Goal: Contribute content

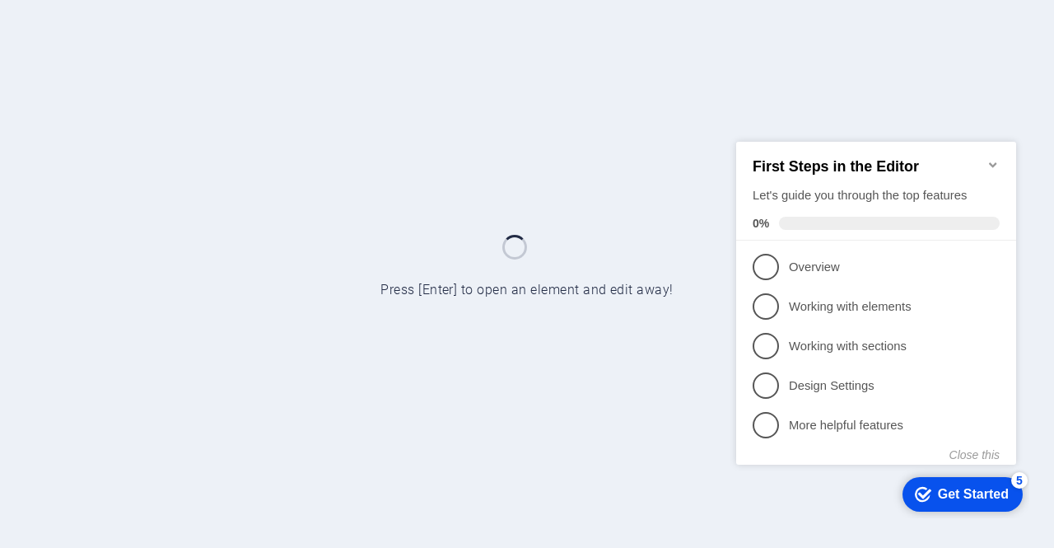
drag, startPoint x: 992, startPoint y: 158, endPoint x: 980, endPoint y: 163, distance: 12.5
click at [993, 157] on icon "Minimize checklist" at bounding box center [993, 163] width 13 height 13
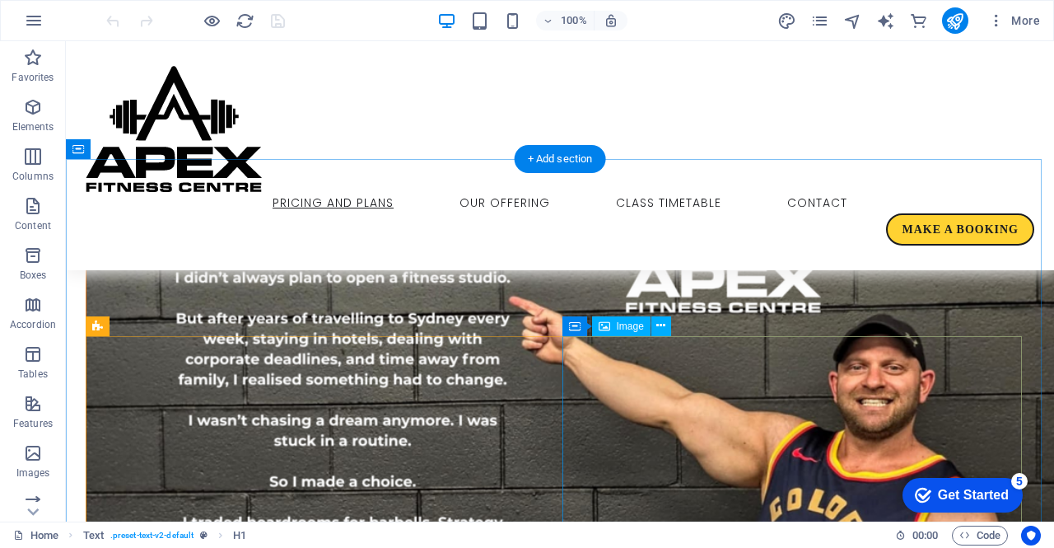
scroll to position [988, 0]
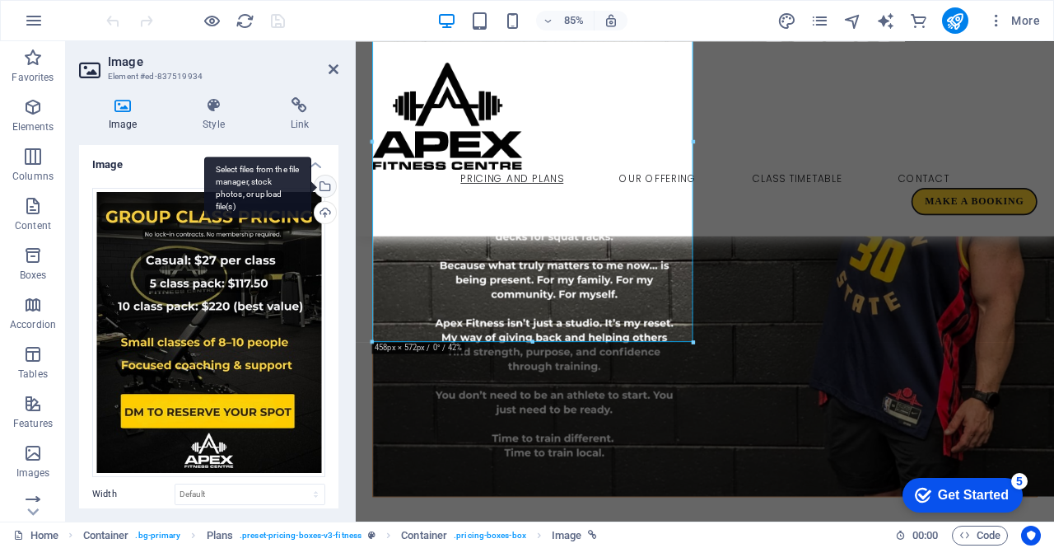
click at [321, 186] on div "Select files from the file manager, stock photos, or upload file(s)" at bounding box center [323, 187] width 25 height 25
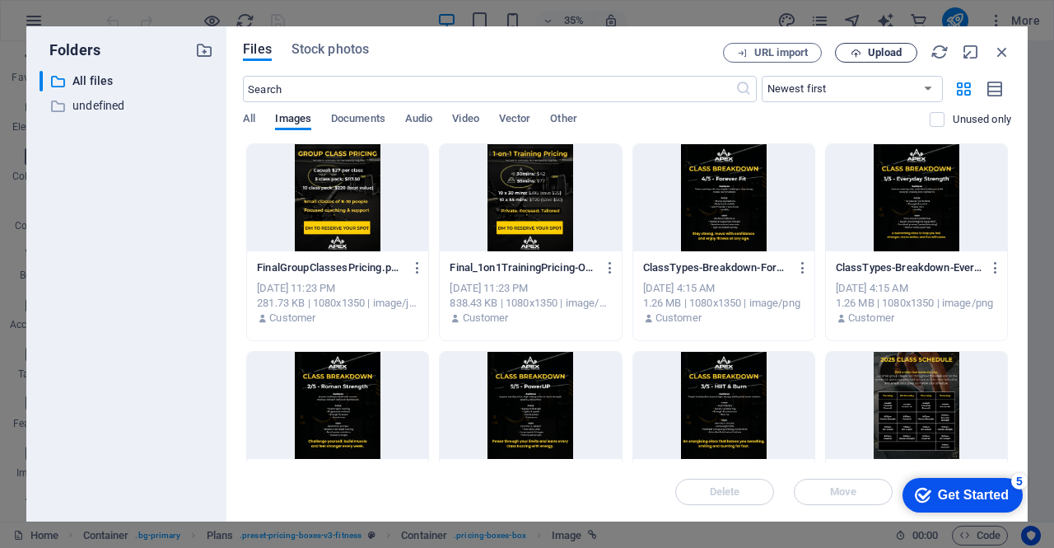
click at [883, 50] on span "Upload" at bounding box center [885, 53] width 34 height 10
click at [877, 35] on div "Files Stock photos URL import Upload ​ Newest first Oldest first Name (A-Z) Nam…" at bounding box center [627, 273] width 801 height 495
click at [875, 48] on span "Upload" at bounding box center [885, 53] width 34 height 10
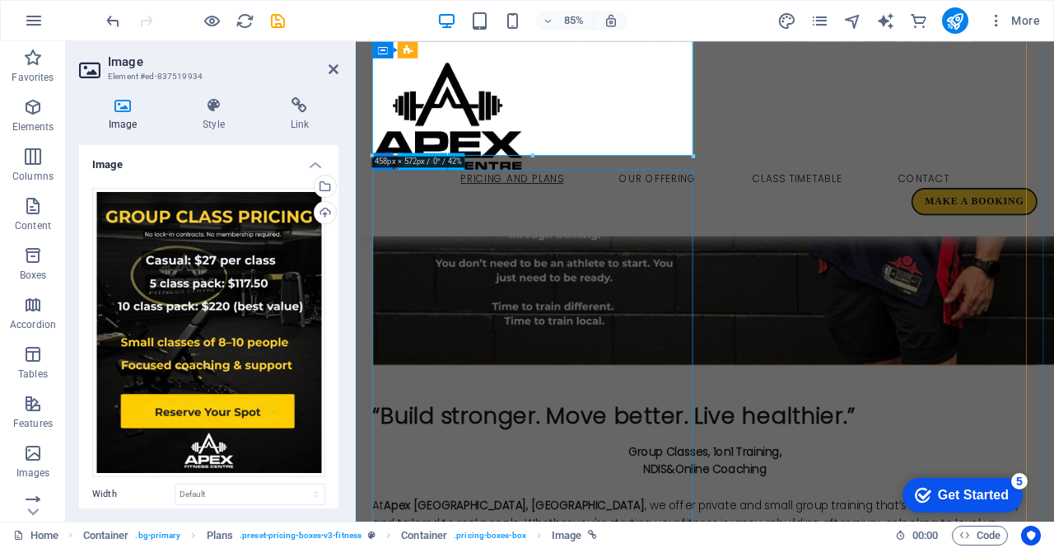
scroll to position [1466, 0]
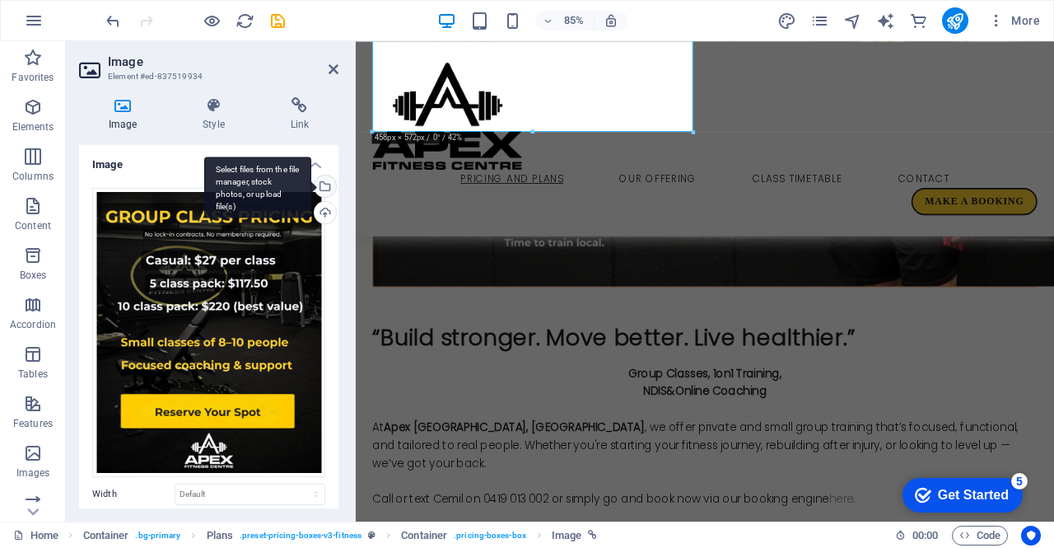
click at [326, 185] on div "Select files from the file manager, stock photos, or upload file(s)" at bounding box center [323, 187] width 25 height 25
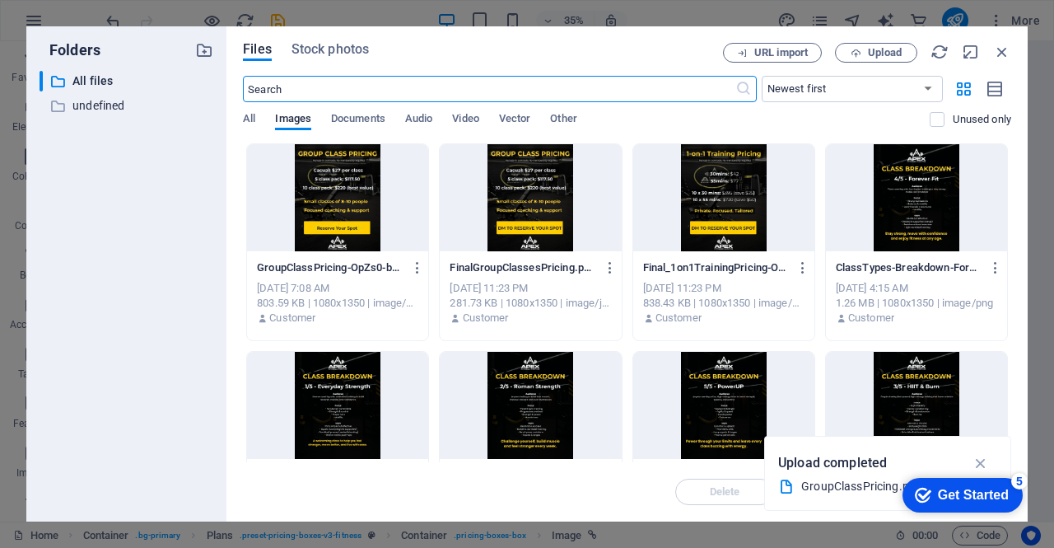
click at [362, 175] on div at bounding box center [337, 197] width 181 height 107
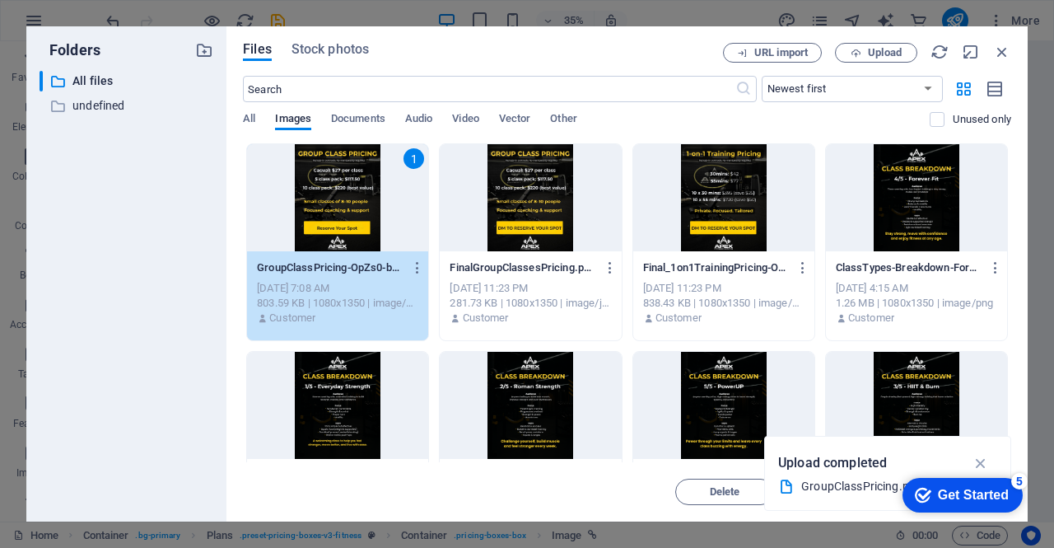
click at [362, 175] on div "1" at bounding box center [337, 197] width 181 height 107
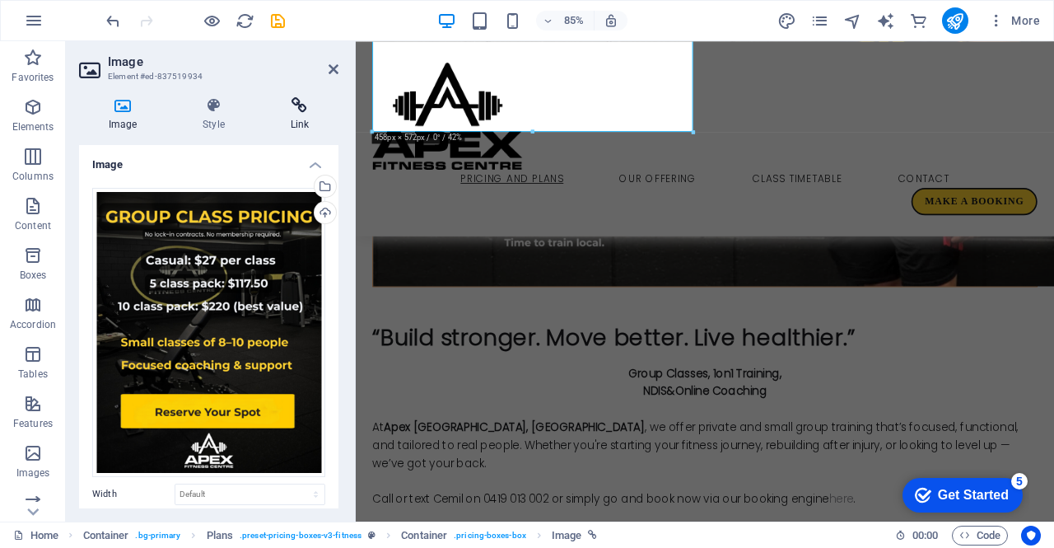
click at [310, 113] on icon at bounding box center [299, 105] width 77 height 16
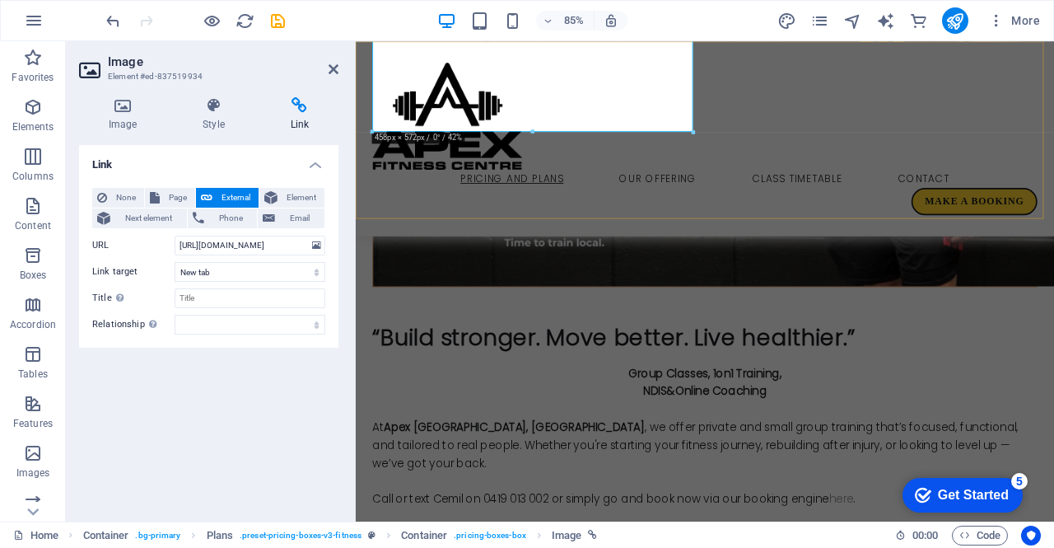
click at [871, 198] on div "Pricing and Plans Our Offering Class Timetable Contact Make a booking" at bounding box center [767, 155] width 822 height 229
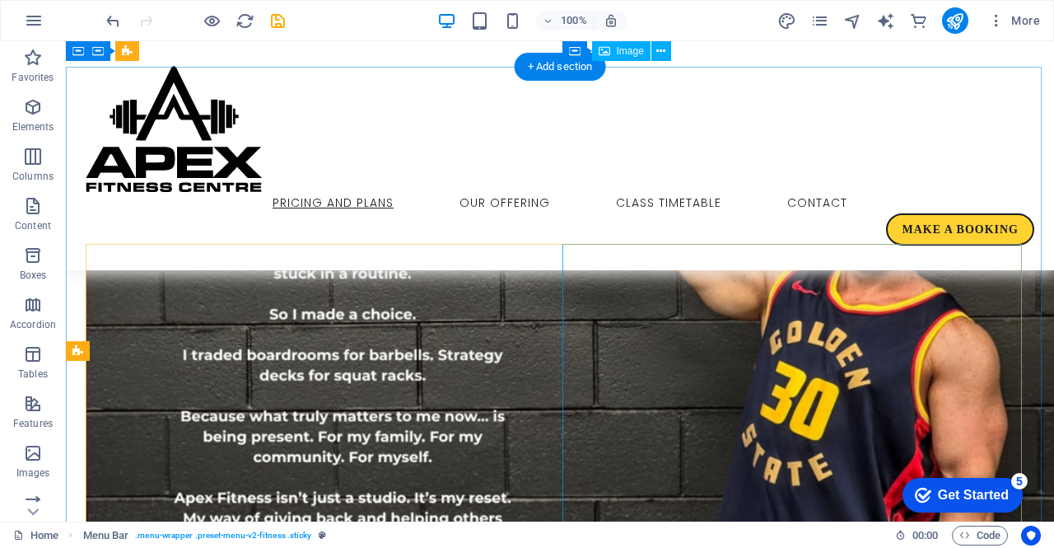
scroll to position [857, 0]
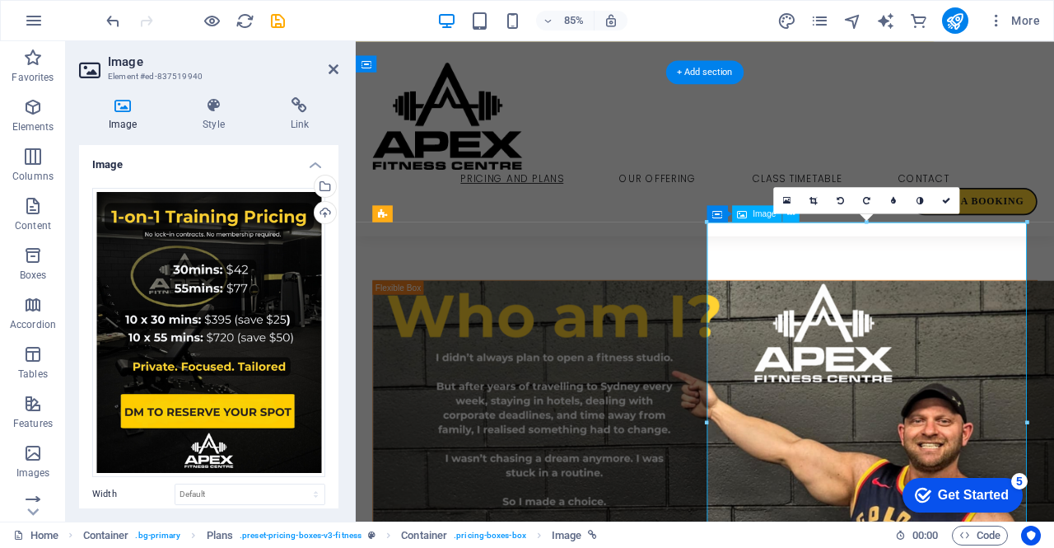
scroll to position [889, 0]
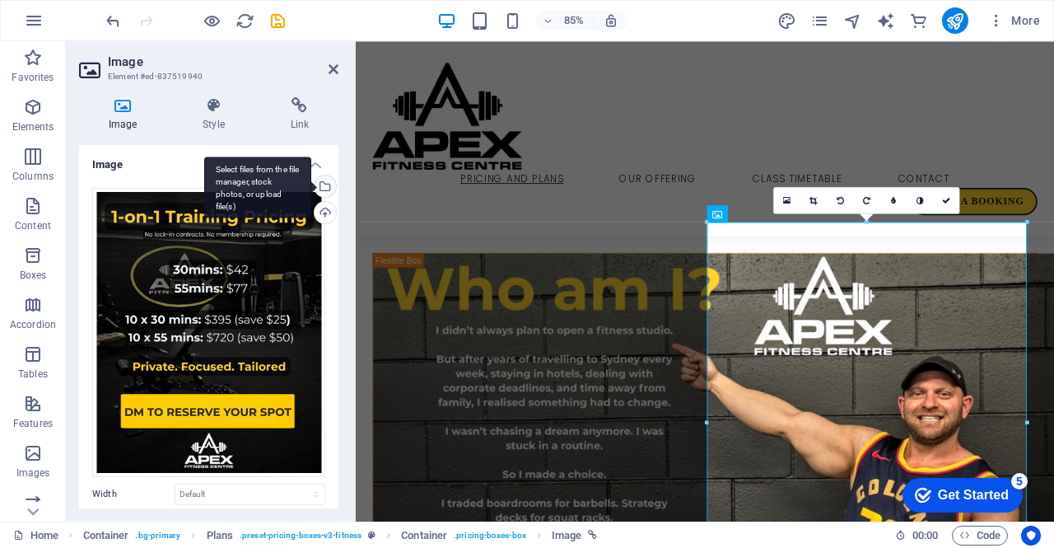
click at [324, 188] on div "Select files from the file manager, stock photos, or upload file(s)" at bounding box center [323, 187] width 25 height 25
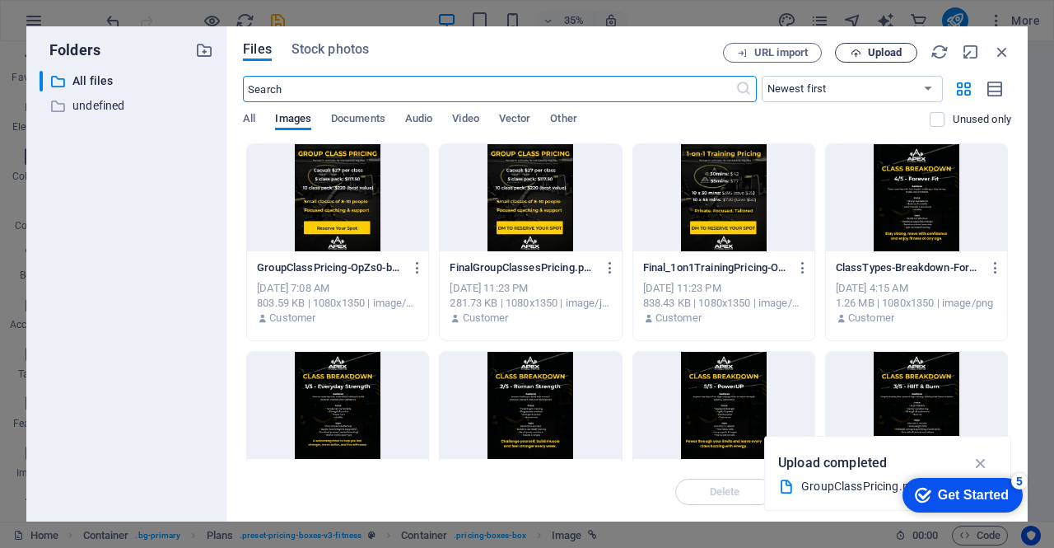
click at [891, 51] on span "Upload" at bounding box center [885, 53] width 34 height 10
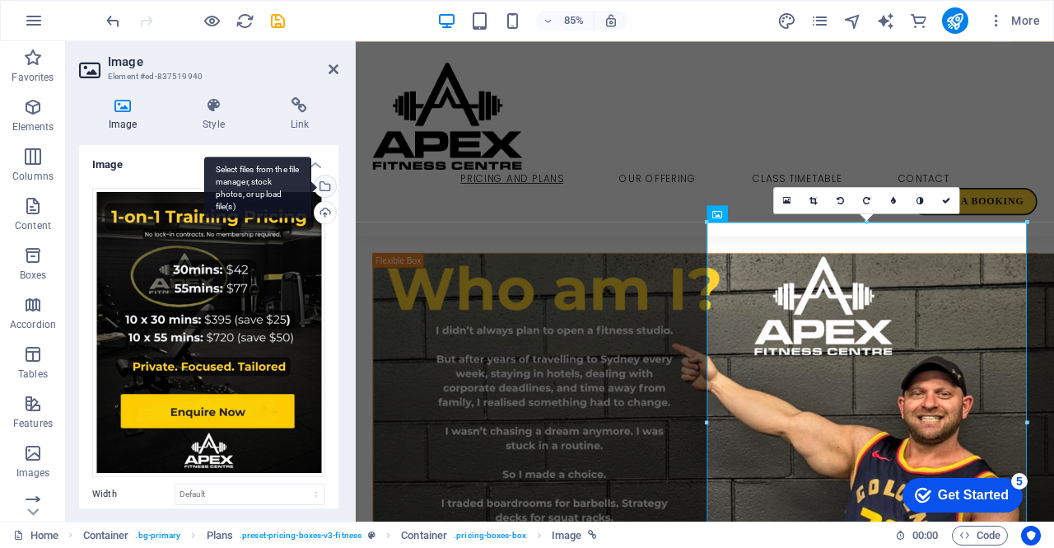
click at [325, 185] on div "Select files from the file manager, stock photos, or upload file(s)" at bounding box center [323, 187] width 25 height 25
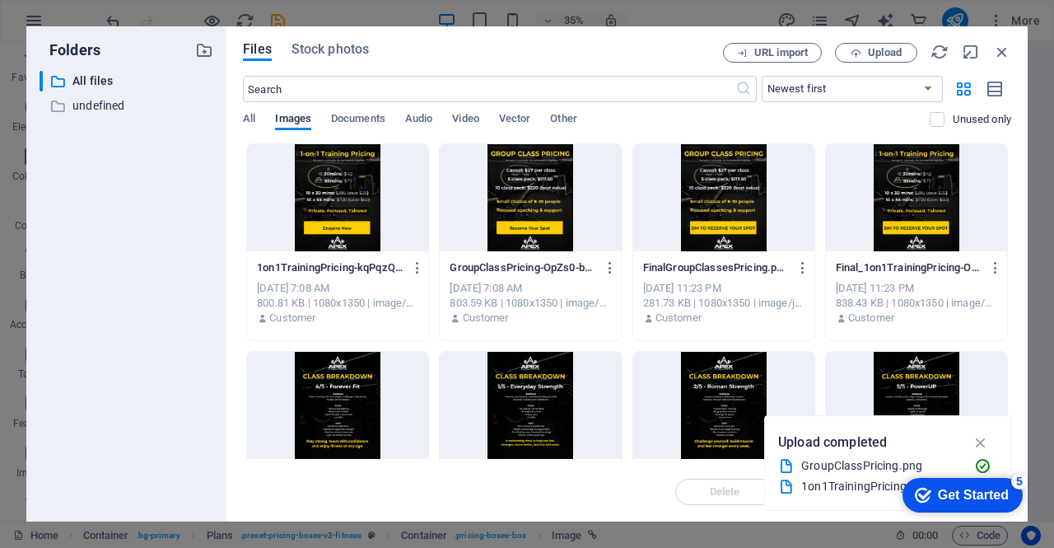
click at [352, 183] on div at bounding box center [337, 197] width 181 height 107
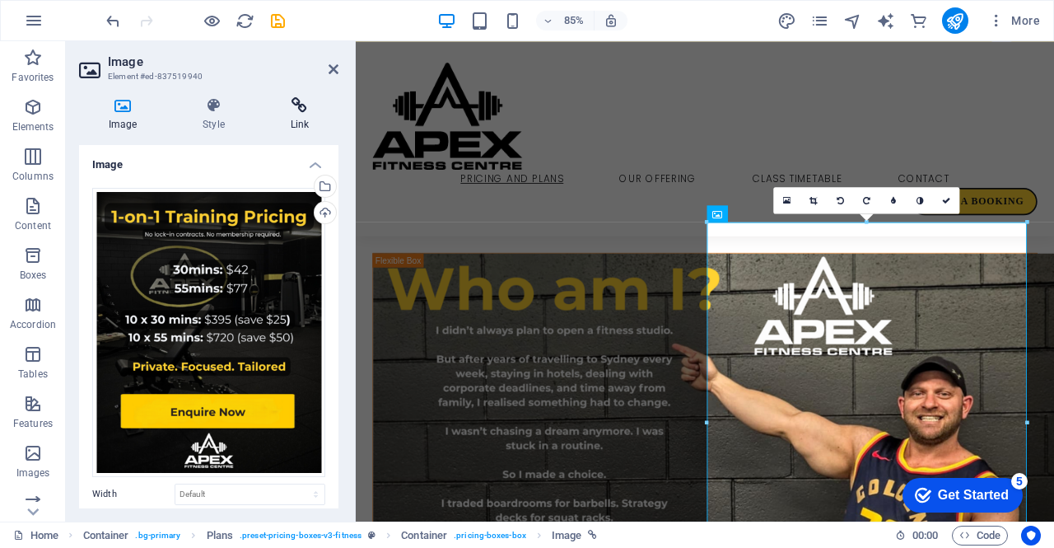
click at [302, 119] on h4 "Link" at bounding box center [299, 114] width 77 height 35
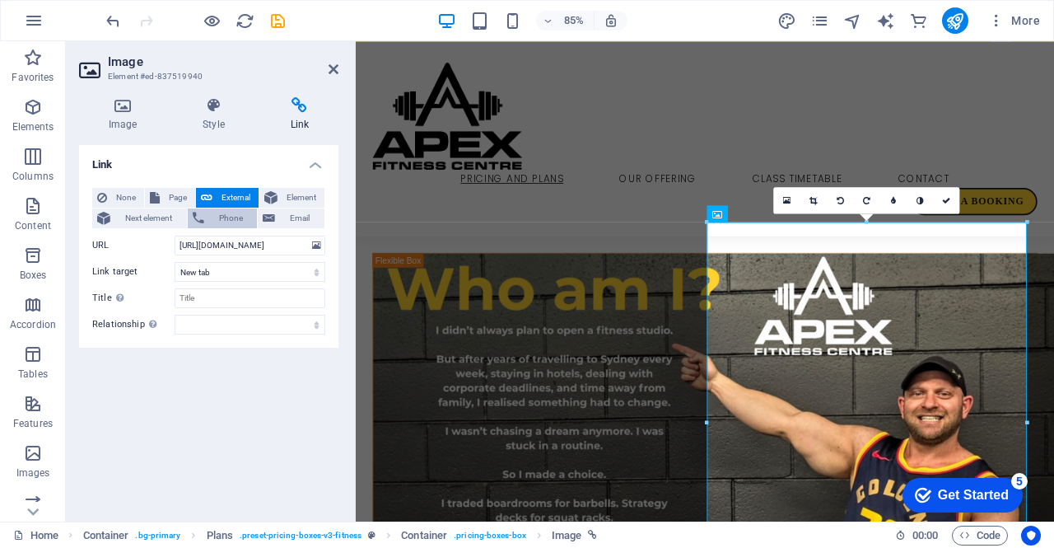
click at [230, 217] on span "Phone" at bounding box center [231, 218] width 44 height 20
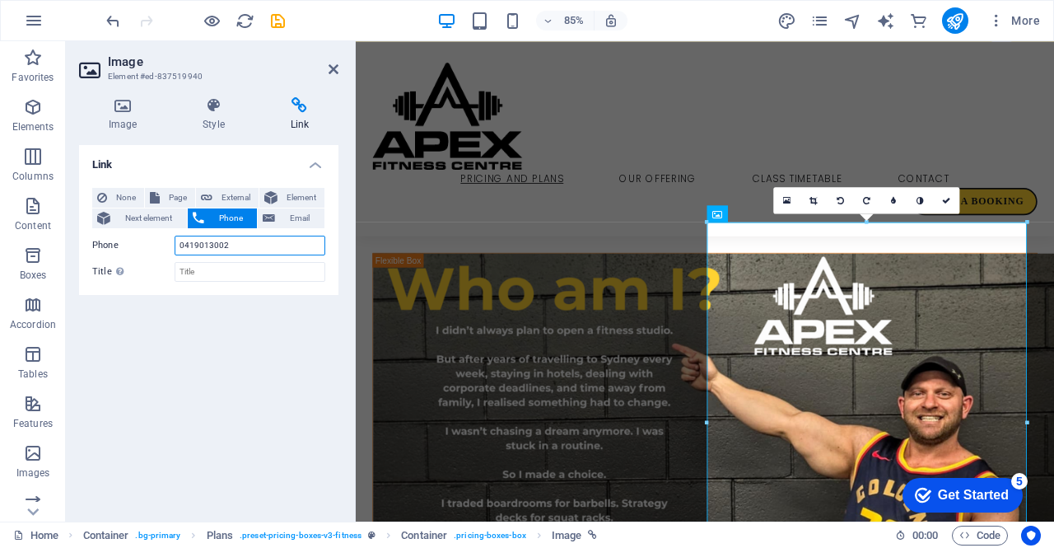
drag, startPoint x: 262, startPoint y: 241, endPoint x: 163, endPoint y: 231, distance: 99.4
click at [163, 231] on div "None Page External Element Next element Phone Email Page Home Our Offering Clas…" at bounding box center [208, 235] width 233 height 94
type input "0419013002"
click at [274, 273] on input "Title Additional link description, should not be the same as the link text. The…" at bounding box center [250, 272] width 151 height 20
type input "P"
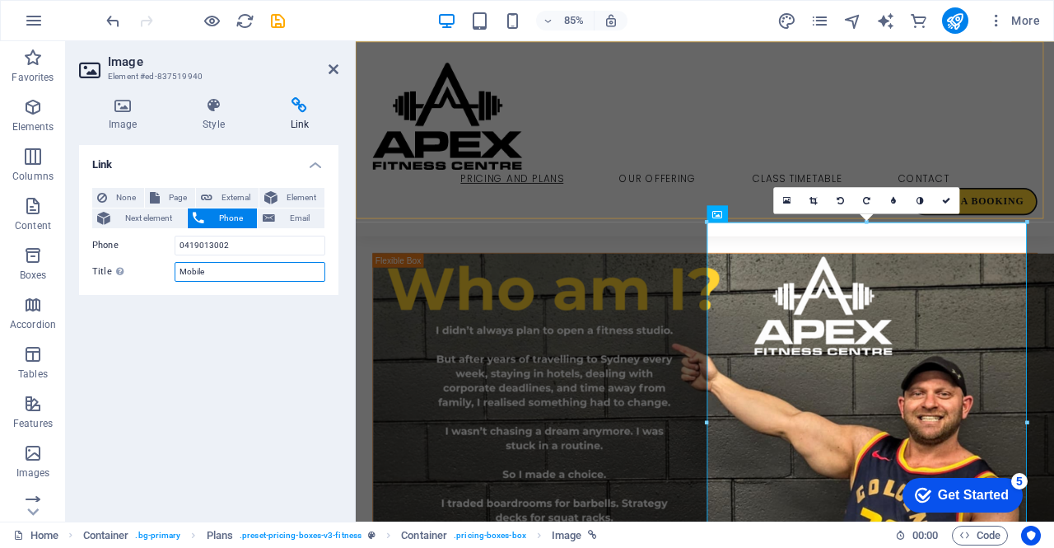
type input "Mobile"
click at [772, 185] on div "Pricing and Plans Our Offering Class Timetable Contact Make a booking" at bounding box center [767, 155] width 822 height 229
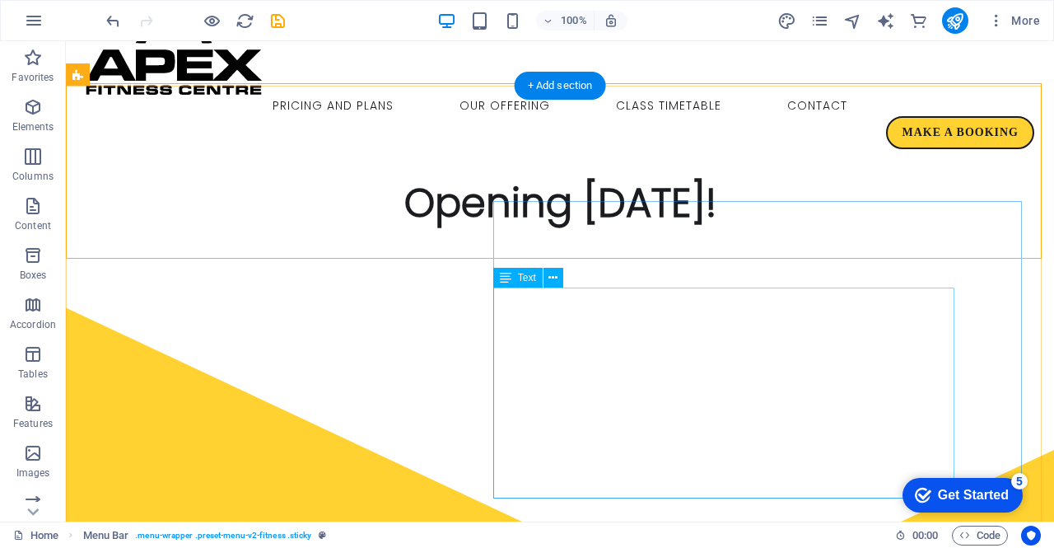
scroll to position [0, 0]
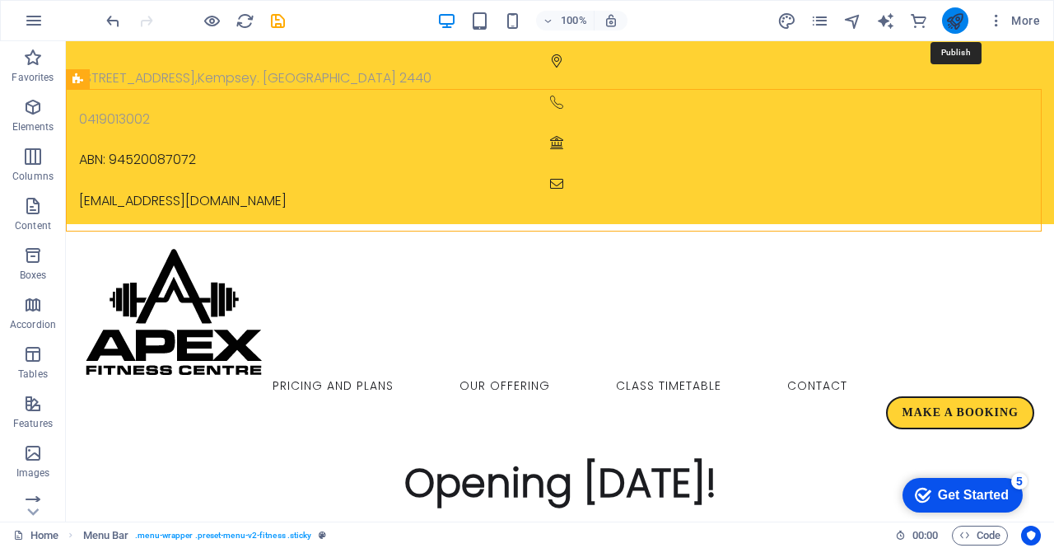
click at [959, 17] on icon "publish" at bounding box center [955, 21] width 19 height 19
